Goal: Communication & Community: Answer question/provide support

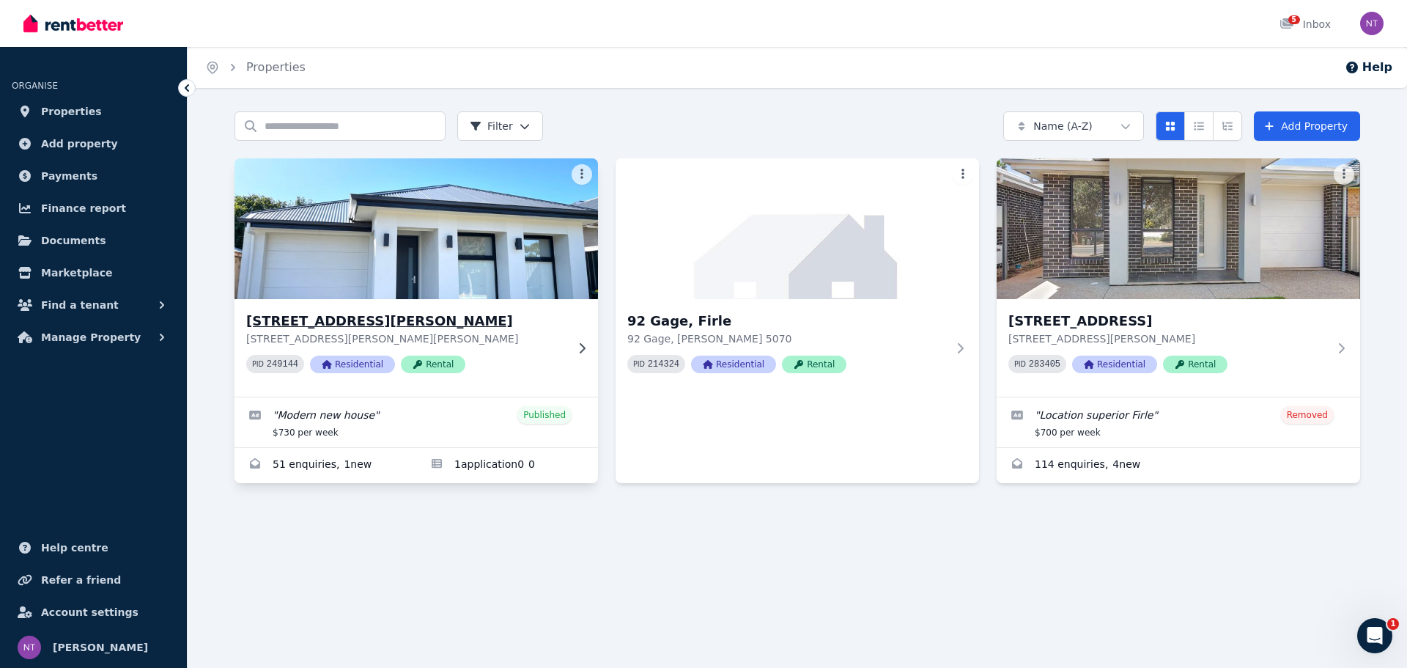
click at [416, 333] on p "[STREET_ADDRESS][PERSON_NAME][PERSON_NAME]" at bounding box center [406, 338] width 320 height 15
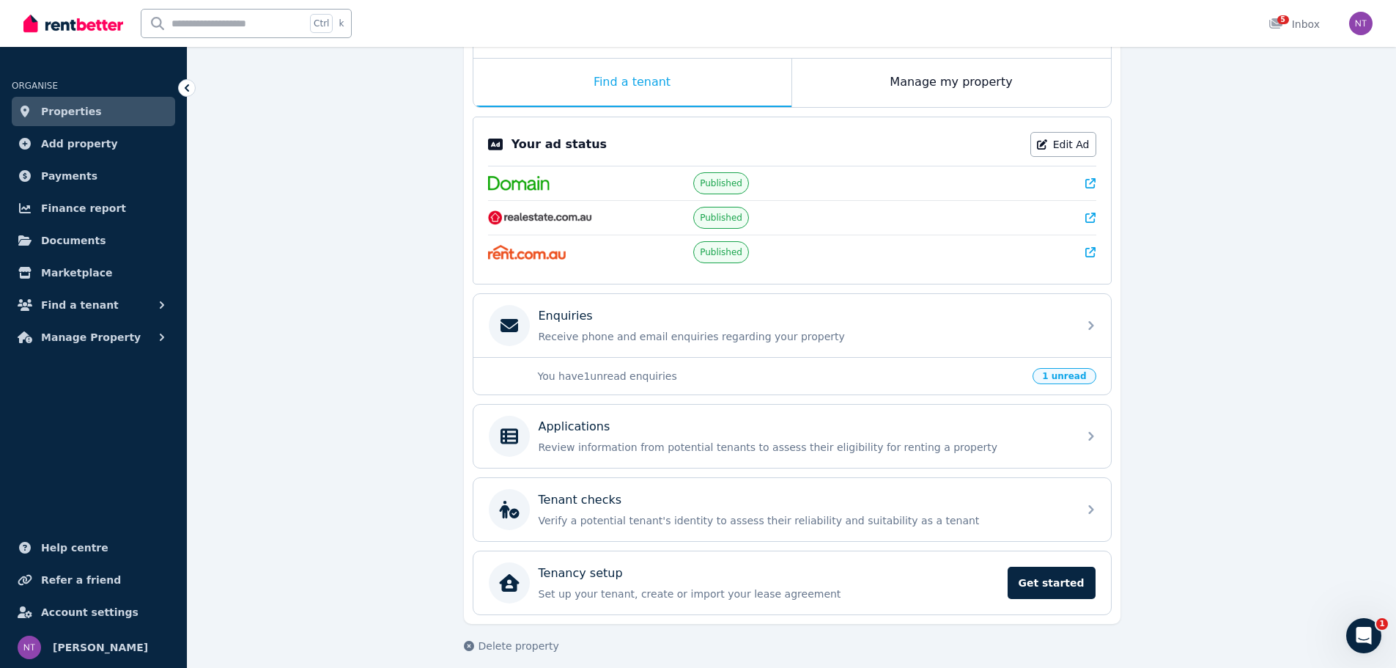
scroll to position [243, 0]
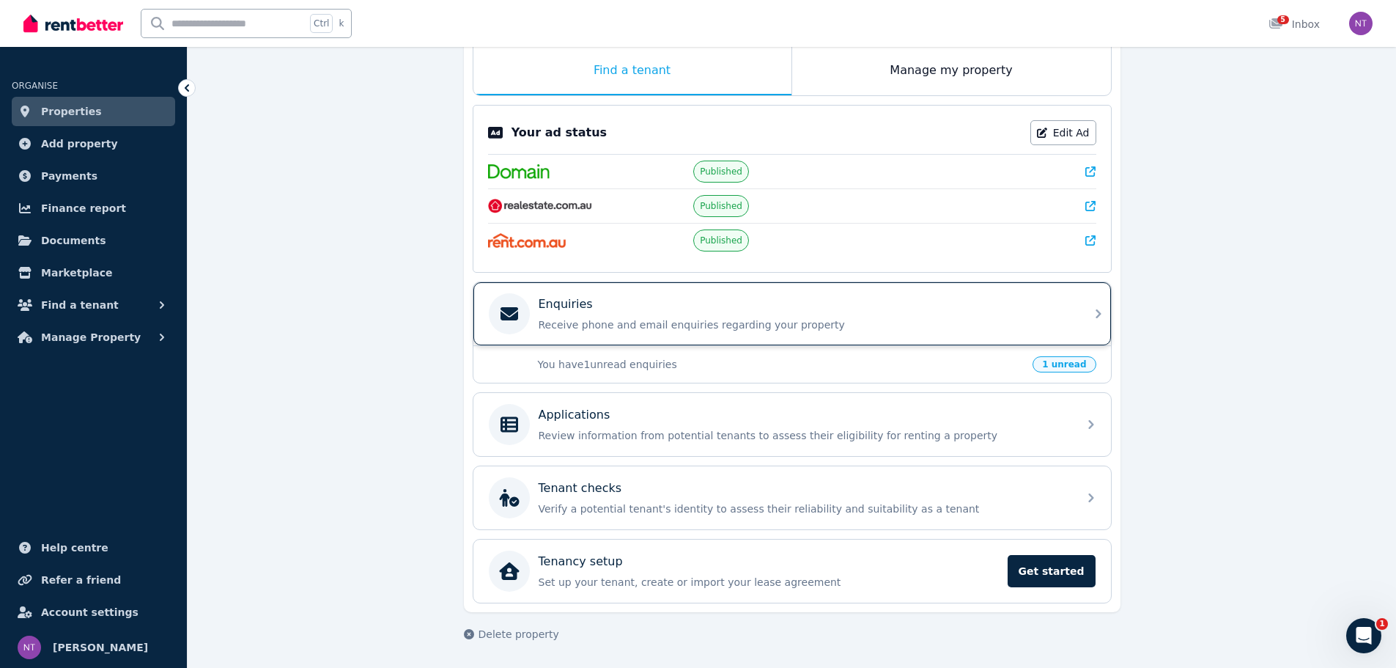
click at [1091, 325] on div "Enquiries Receive phone and email enquiries regarding your property" at bounding box center [792, 313] width 638 height 63
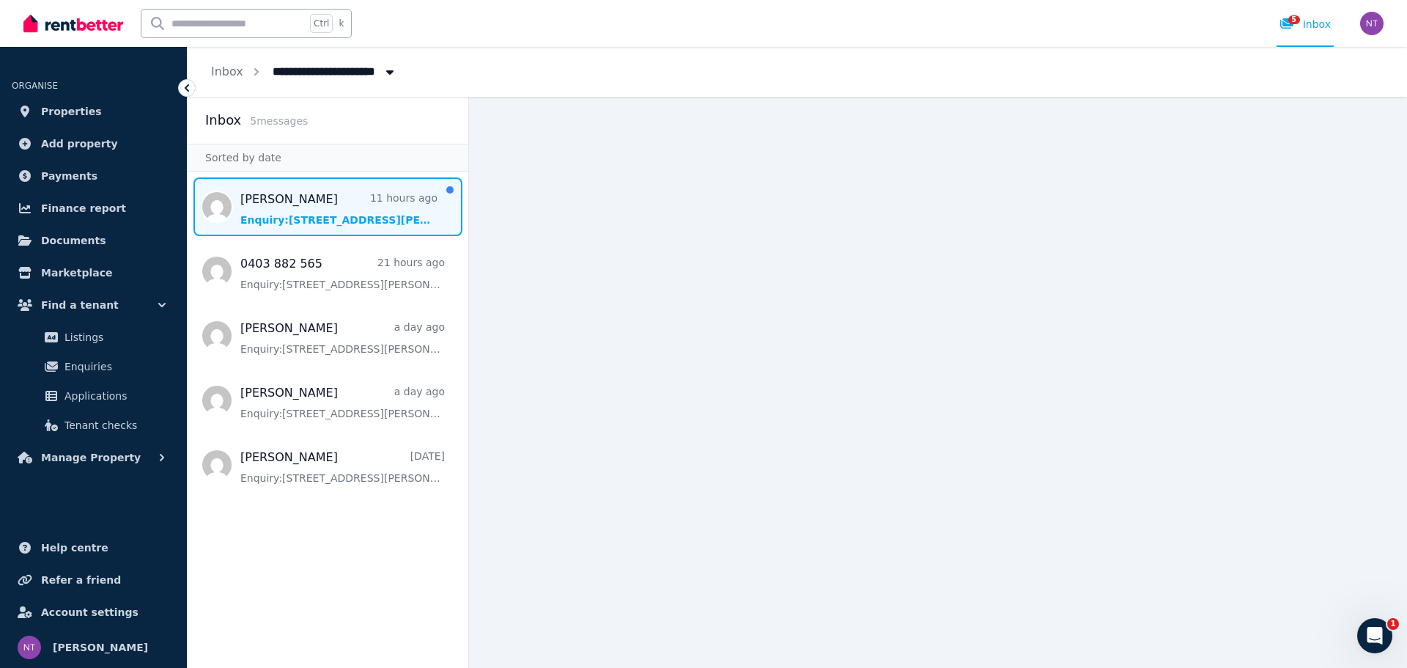
click at [347, 218] on span "Message list" at bounding box center [328, 206] width 281 height 59
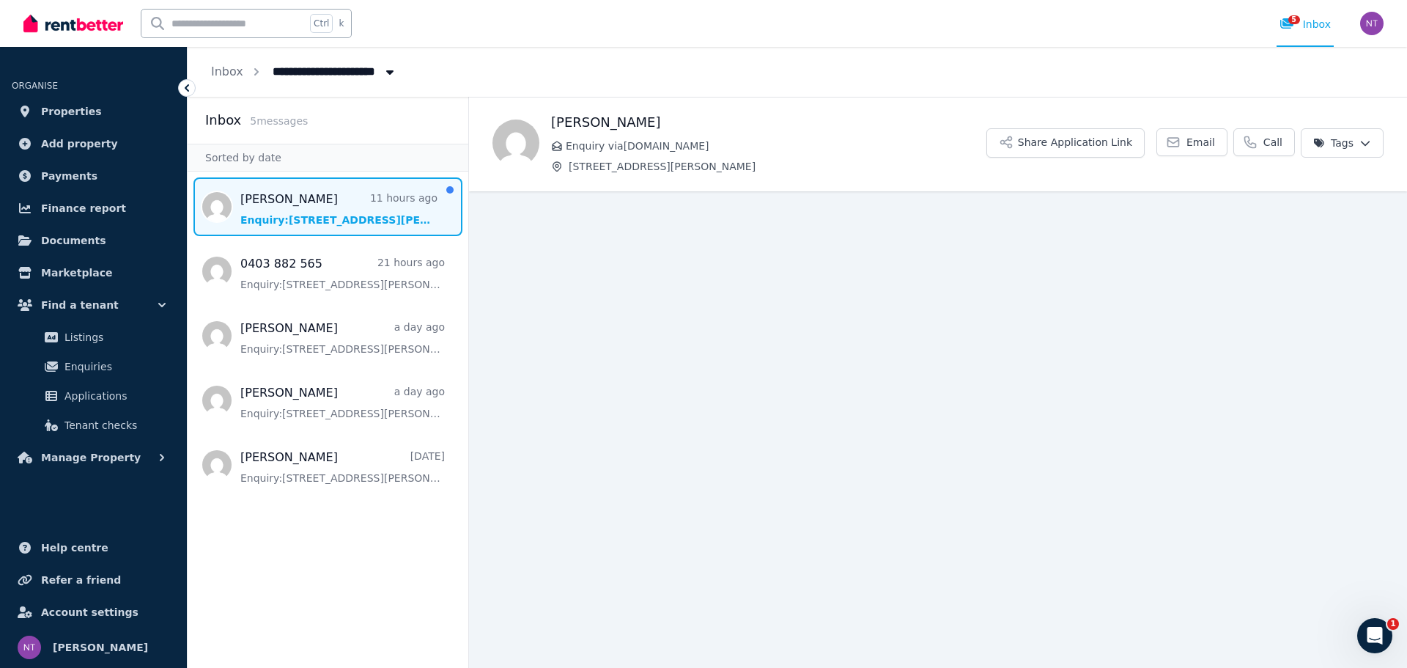
drag, startPoint x: 668, startPoint y: 122, endPoint x: 554, endPoint y: 120, distance: 114.3
click at [554, 120] on h1 "[PERSON_NAME]" at bounding box center [768, 122] width 435 height 21
